Goal: Task Accomplishment & Management: Complete application form

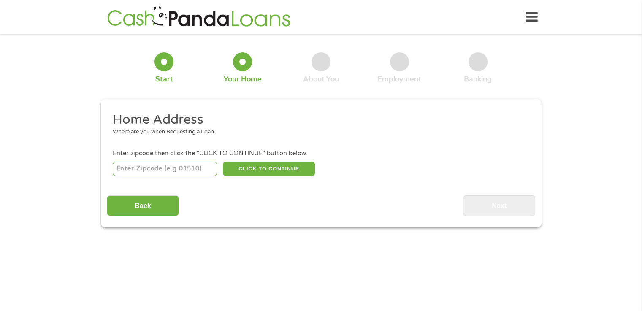
click at [171, 170] on input "number" at bounding box center [165, 169] width 104 height 14
type input "80920"
click at [286, 168] on button "CLICK TO CONTINUE" at bounding box center [269, 169] width 92 height 14
type input "80920"
type input "[US_STATE][GEOGRAPHIC_DATA]"
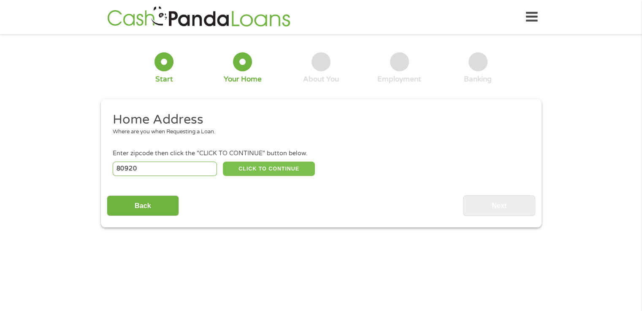
select select "[US_STATE]"
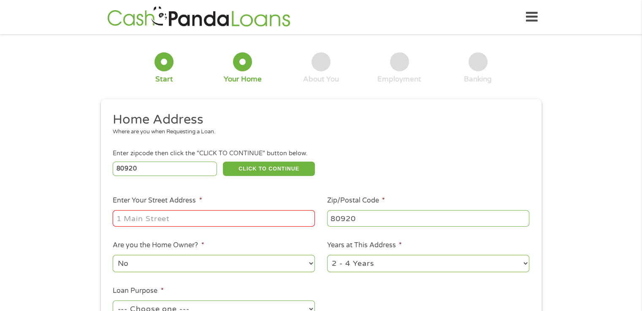
click at [216, 222] on input "Enter Your Street Address *" at bounding box center [214, 218] width 202 height 16
type input "[STREET_ADDRESS]"
click at [262, 264] on select "No Yes" at bounding box center [214, 263] width 202 height 17
select select "yes"
click at [113, 256] on select "No Yes" at bounding box center [214, 263] width 202 height 17
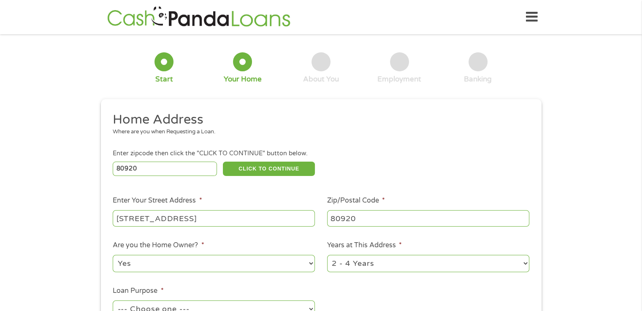
click at [384, 262] on select "1 Year or less 1 - 2 Years 2 - 4 Years Over 4 Years" at bounding box center [428, 263] width 202 height 17
select select "60months"
click at [327, 256] on select "1 Year or less 1 - 2 Years 2 - 4 Years Over 4 Years" at bounding box center [428, 263] width 202 height 17
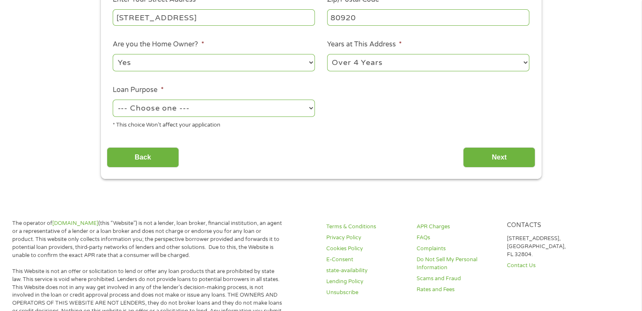
scroll to position [201, 0]
click at [287, 110] on select "--- Choose one --- Pay Bills Debt Consolidation Home Improvement Major Purchase…" at bounding box center [214, 107] width 202 height 17
select select "shorttermcash"
click at [113, 100] on select "--- Choose one --- Pay Bills Debt Consolidation Home Improvement Major Purchase…" at bounding box center [214, 107] width 202 height 17
click at [495, 156] on input "Next" at bounding box center [499, 157] width 72 height 21
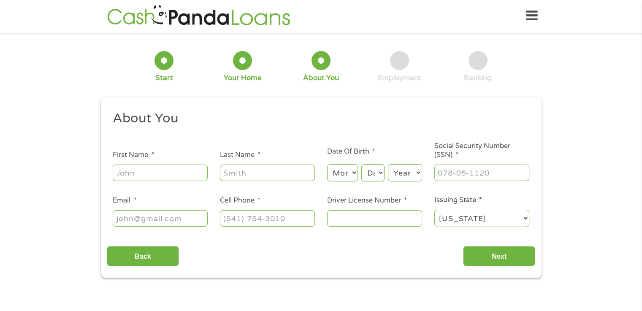
scroll to position [0, 0]
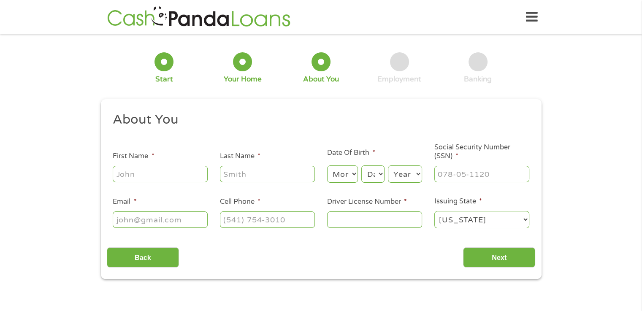
drag, startPoint x: 179, startPoint y: 173, endPoint x: 182, endPoint y: 178, distance: 6.4
click at [179, 173] on input "First Name *" at bounding box center [160, 174] width 95 height 16
type input "[PERSON_NAME]"
type input "[EMAIL_ADDRESS][DOMAIN_NAME]"
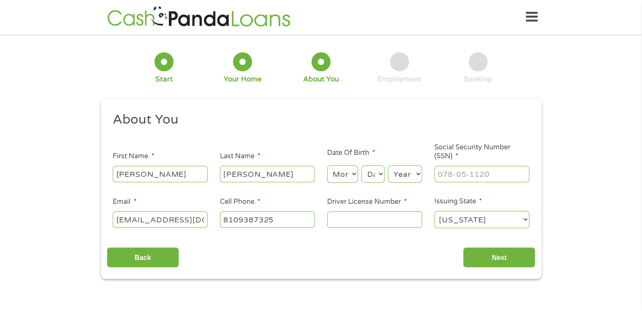
type input "[PHONE_NUMBER]"
click at [355, 167] on select "Month 1 2 3 4 5 6 7 8 9 10 11 12" at bounding box center [342, 173] width 31 height 17
select select "1"
click at [327, 166] on select "Month 1 2 3 4 5 6 7 8 9 10 11 12" at bounding box center [342, 173] width 31 height 17
click at [373, 176] on select "Day 1 2 3 4 5 6 7 8 9 10 11 12 13 14 15 16 17 18 19 20 21 22 23 24 25 26 27 28 …" at bounding box center [372, 173] width 23 height 17
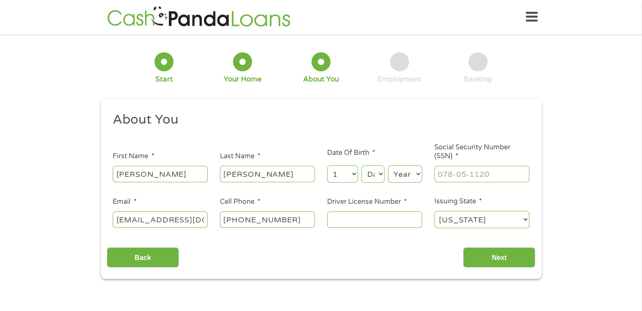
select select "15"
click at [361, 166] on select "Day 1 2 3 4 5 6 7 8 9 10 11 12 13 14 15 16 17 18 19 20 21 22 23 24 25 26 27 28 …" at bounding box center [372, 173] width 23 height 17
click at [410, 174] on select "Year [DATE] 2006 2005 2004 2003 2002 2001 2000 1999 1998 1997 1996 1995 1994 19…" at bounding box center [405, 173] width 34 height 17
select select "1971"
click at [388, 166] on select "Year [DATE] 2006 2005 2004 2003 2002 2001 2000 1999 1998 1997 1996 1995 1994 19…" at bounding box center [405, 173] width 34 height 17
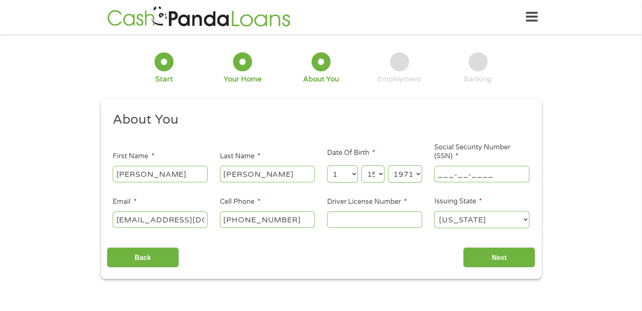
click at [473, 173] on input "___-__-____" at bounding box center [481, 174] width 95 height 16
type input "363-98-5194"
click at [360, 215] on input "Driver License Number *" at bounding box center [374, 219] width 95 height 16
type input "0"
type input "[PHONE_NUMBER]"
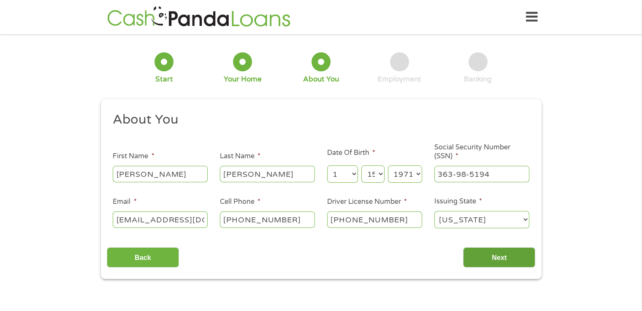
click at [497, 254] on input "Next" at bounding box center [499, 257] width 72 height 21
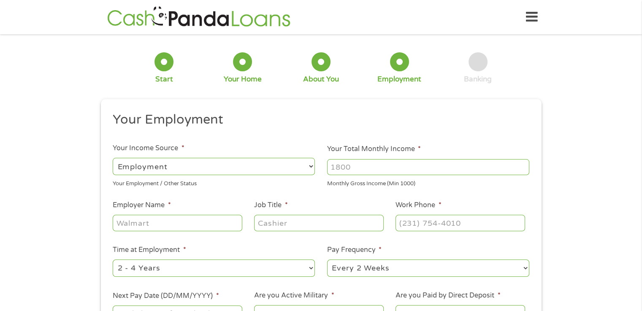
scroll to position [167, 0]
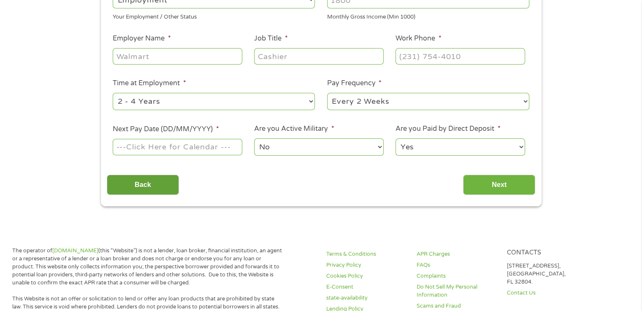
click at [153, 177] on input "Back" at bounding box center [143, 185] width 72 height 21
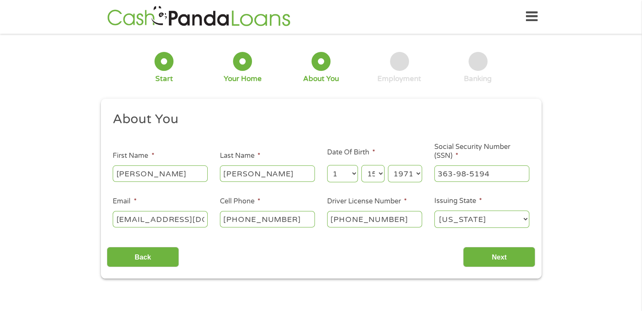
scroll to position [0, 0]
click at [376, 172] on select "Day 1 2 3 4 5 6 7 8 9 10 11 12 13 14 15 16 17 18 19 20 21 22 23 24 25 26 27 28 …" at bounding box center [372, 173] width 23 height 17
click at [361, 166] on select "Day 1 2 3 4 5 6 7 8 9 10 11 12 13 14 15 16 17 18 19 20 21 22 23 24 25 26 27 28 …" at bounding box center [372, 173] width 23 height 17
click at [375, 174] on select "Day 1 2 3 4 5 6 7 8 9 10 11 12 13 14 15 16 17 18 19 20 21 22 23 24 25 26 27 28 …" at bounding box center [372, 173] width 23 height 17
select select "15"
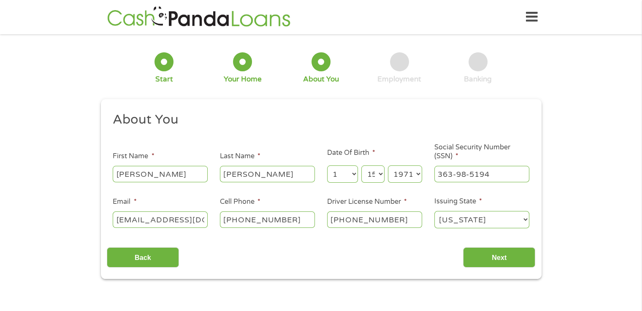
click at [361, 166] on select "Day 1 2 3 4 5 6 7 8 9 10 11 12 13 14 15 16 17 18 19 20 21 22 23 24 25 26 27 28 …" at bounding box center [372, 173] width 23 height 17
click at [499, 250] on input "Next" at bounding box center [499, 257] width 72 height 21
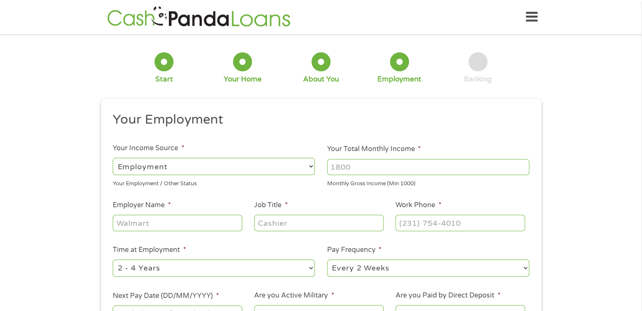
click at [377, 169] on input "Your Total Monthly Income *" at bounding box center [428, 167] width 202 height 16
type input "4000"
click at [165, 221] on input "Employer Name *" at bounding box center [177, 223] width 129 height 16
type input "[GEOGRAPHIC_DATA][US_STATE]"
click at [307, 225] on input "Job Title *" at bounding box center [318, 223] width 129 height 16
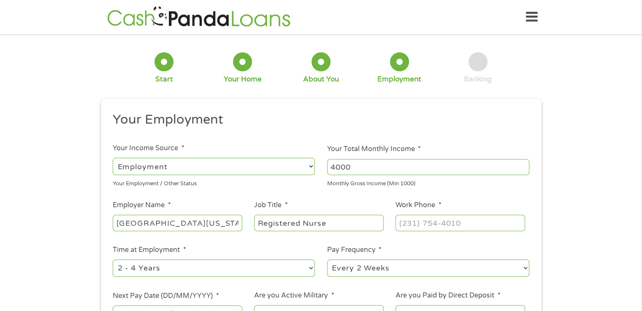
type input "Registered Nurse"
click at [426, 224] on input "(___) ___-____" at bounding box center [459, 223] width 129 height 16
type input "[PHONE_NUMBER]"
click at [273, 265] on select "--- Choose one --- 1 Year or less 1 - 2 Years 2 - 4 Years Over 4 Years" at bounding box center [214, 268] width 202 height 17
select select "60months"
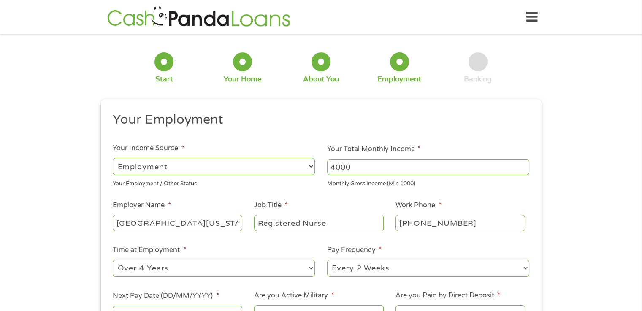
click at [113, 260] on select "--- Choose one --- 1 Year or less 1 - 2 Years 2 - 4 Years Over 4 Years" at bounding box center [214, 268] width 202 height 17
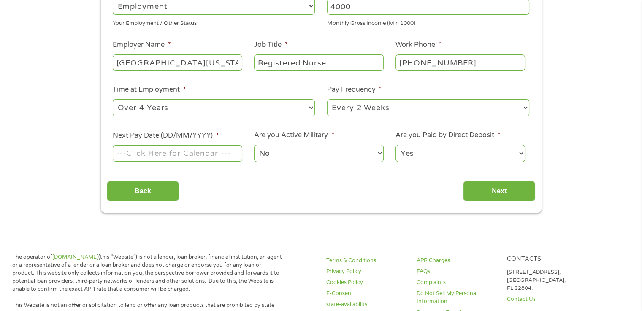
scroll to position [162, 0]
click at [196, 150] on input "Next Pay Date (DD/MM/YYYY) *" at bounding box center [177, 152] width 129 height 16
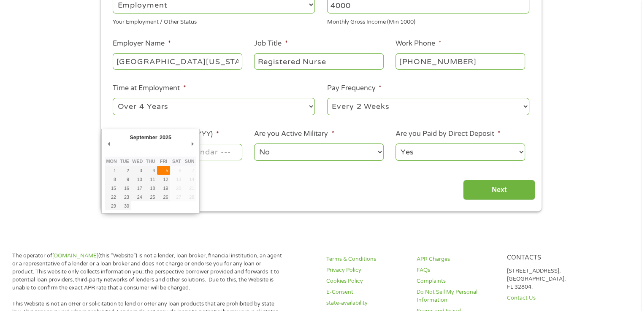
type input "[DATE]"
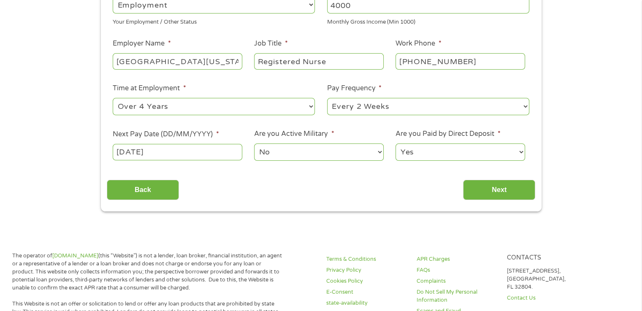
click at [283, 154] on select "No Yes" at bounding box center [318, 151] width 129 height 17
click at [394, 187] on div "Back Next" at bounding box center [321, 186] width 428 height 27
click at [481, 183] on input "Next" at bounding box center [499, 190] width 72 height 21
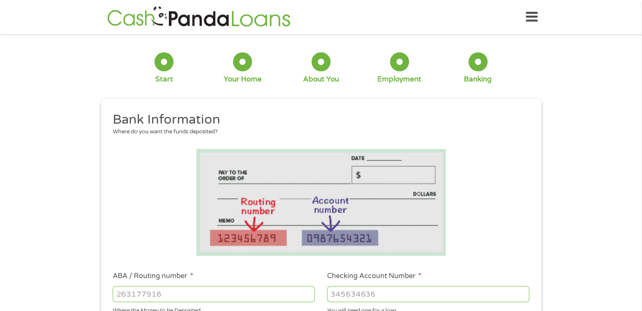
scroll to position [90, 0]
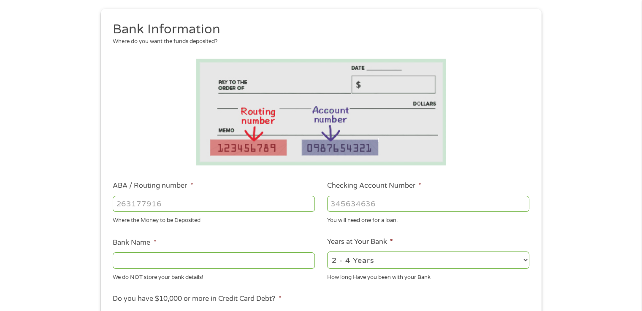
click at [181, 203] on input "ABA / Routing number *" at bounding box center [214, 204] width 202 height 16
type input "102001017"
type input "JPMORGAN CHASE BANK NA"
type input "102001017"
click at [398, 201] on input "Checking Account Number *" at bounding box center [428, 204] width 202 height 16
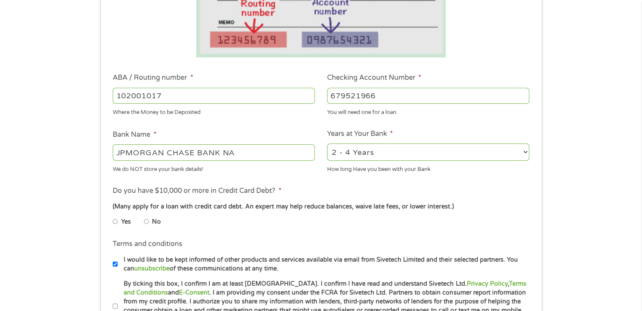
scroll to position [200, 0]
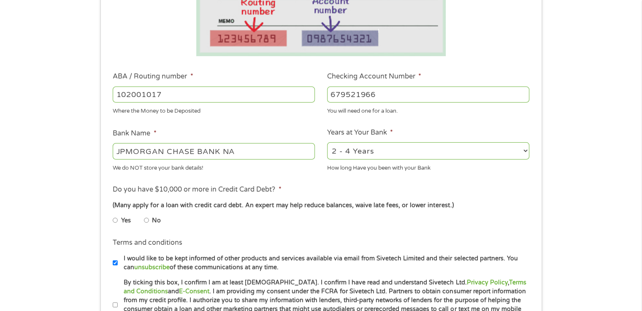
type input "679521966"
click at [114, 220] on input "Yes" at bounding box center [115, 221] width 5 height 14
radio input "true"
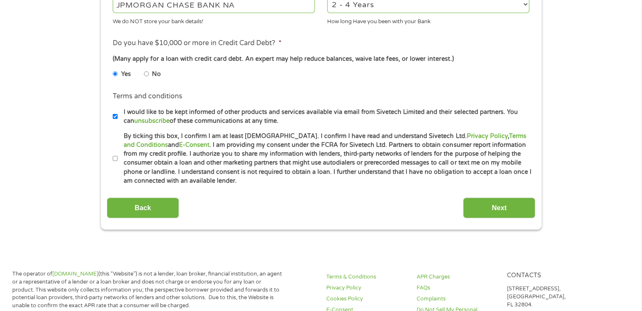
scroll to position [347, 0]
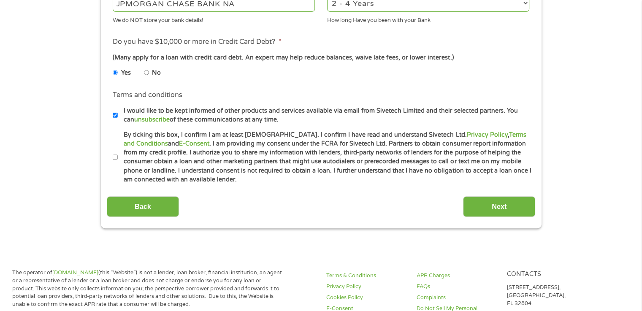
click at [114, 113] on input "I would like to be kept informed of other products and services available via e…" at bounding box center [115, 115] width 5 height 14
checkbox input "false"
click at [116, 156] on input "By ticking this box, I confirm I am at least [DEMOGRAPHIC_DATA]. I confirm I ha…" at bounding box center [115, 158] width 5 height 14
checkbox input "true"
click at [507, 198] on input "Next" at bounding box center [499, 206] width 72 height 21
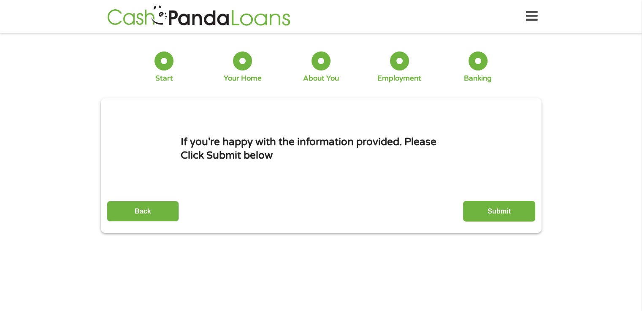
scroll to position [0, 0]
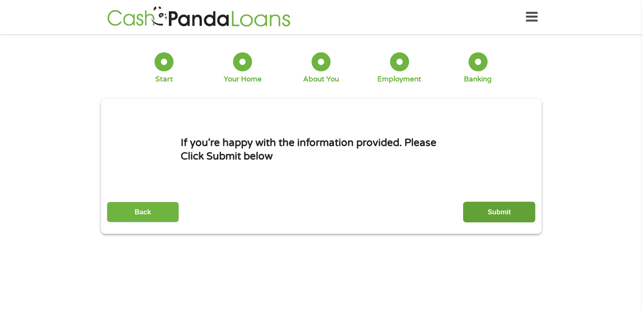
click at [512, 211] on input "Submit" at bounding box center [499, 212] width 72 height 21
